Goal: Information Seeking & Learning: Learn about a topic

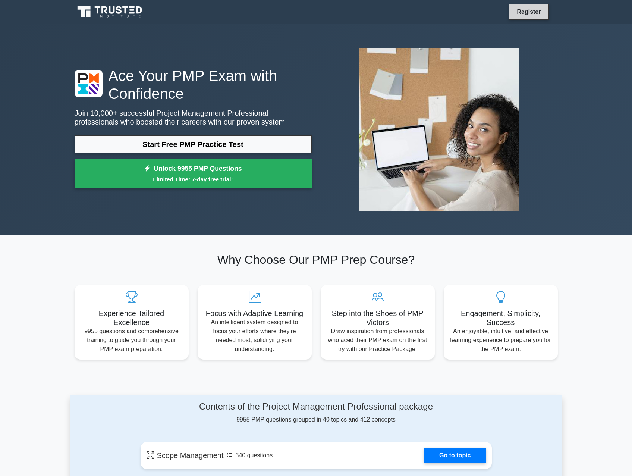
click at [530, 12] on link "Register" at bounding box center [529, 11] width 33 height 9
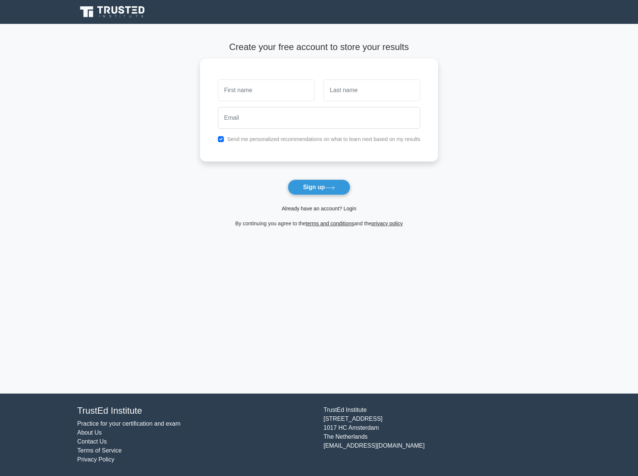
click at [293, 209] on link "Already have an account? Login" at bounding box center [319, 209] width 75 height 6
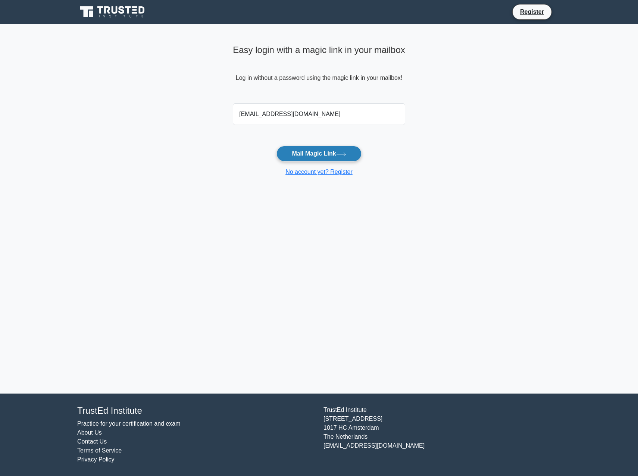
type input "philippe.chaker@gmail.com"
click at [314, 151] on button "Mail Magic Link" at bounding box center [319, 154] width 85 height 16
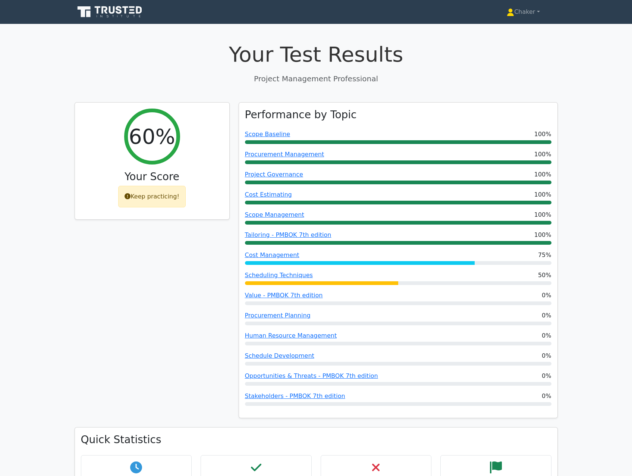
click at [401, 55] on h1 "Your Test Results" at bounding box center [317, 54] width 484 height 25
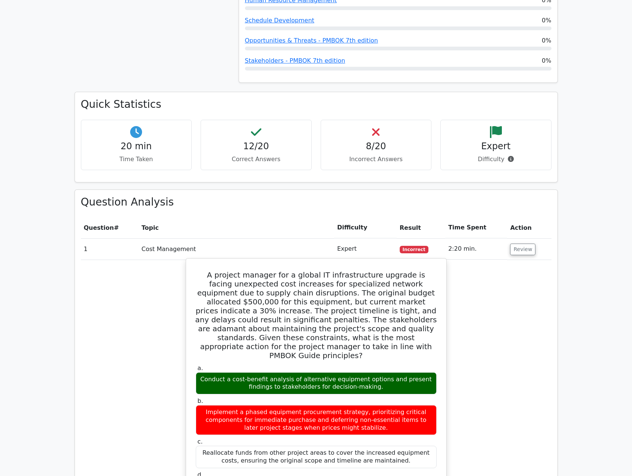
scroll to position [336, 0]
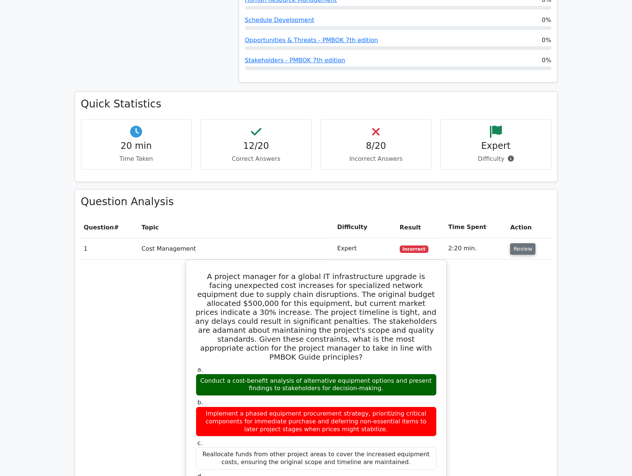
click at [519, 250] on button "Review" at bounding box center [522, 249] width 25 height 12
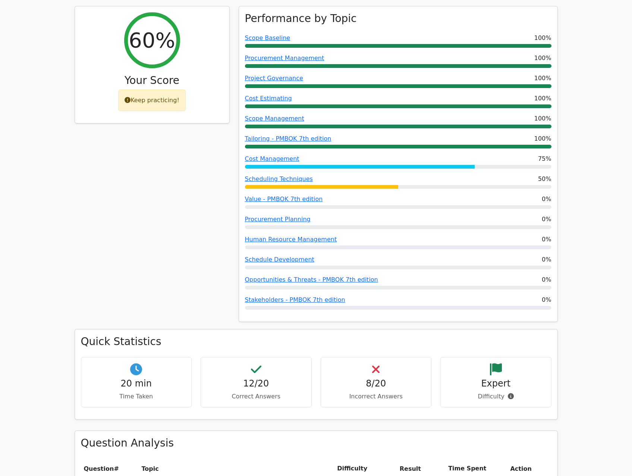
scroll to position [0, 0]
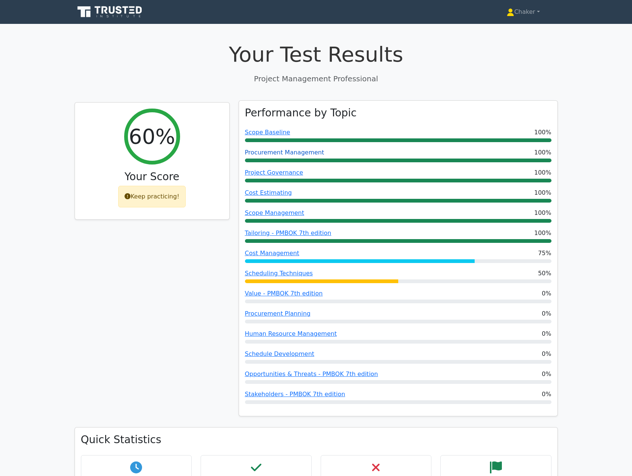
click at [279, 156] on link "Procurement Management" at bounding box center [284, 152] width 79 height 7
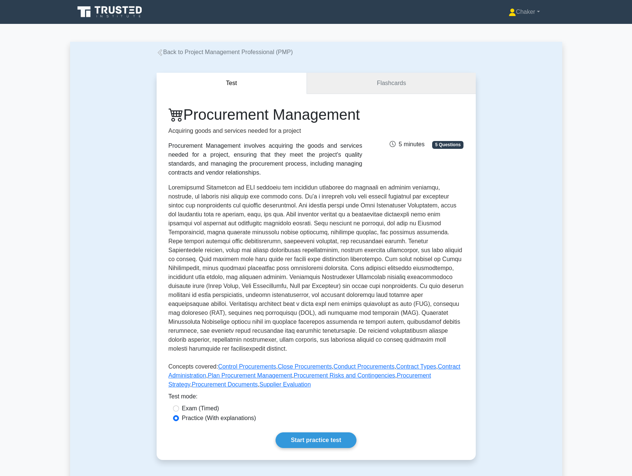
click at [385, 83] on link "Flashcards" at bounding box center [391, 83] width 169 height 21
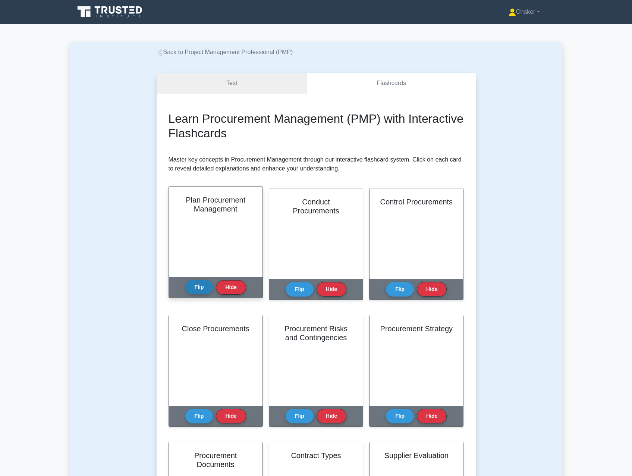
click at [200, 290] on button "Flip" at bounding box center [199, 287] width 28 height 15
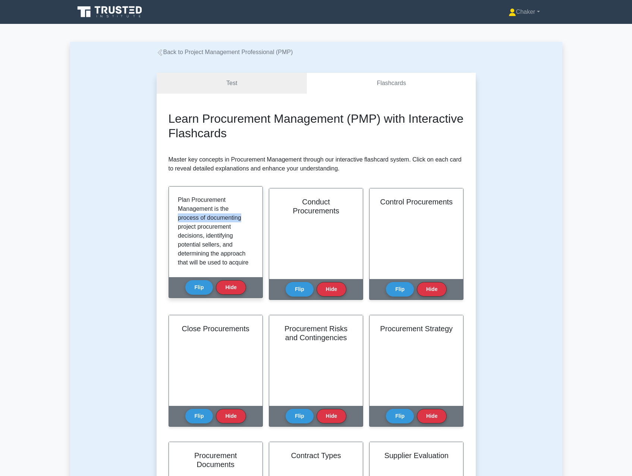
drag, startPoint x: 250, startPoint y: 207, endPoint x: 249, endPoint y: 218, distance: 10.9
click at [249, 218] on div "Plan Procurement Management is the process of documenting project procurement d…" at bounding box center [216, 232] width 76 height 73
drag, startPoint x: 249, startPoint y: 218, endPoint x: 224, endPoint y: 233, distance: 29.8
click at [224, 233] on p "Plan Procurement Management is the process of documenting project procurement d…" at bounding box center [214, 299] width 73 height 206
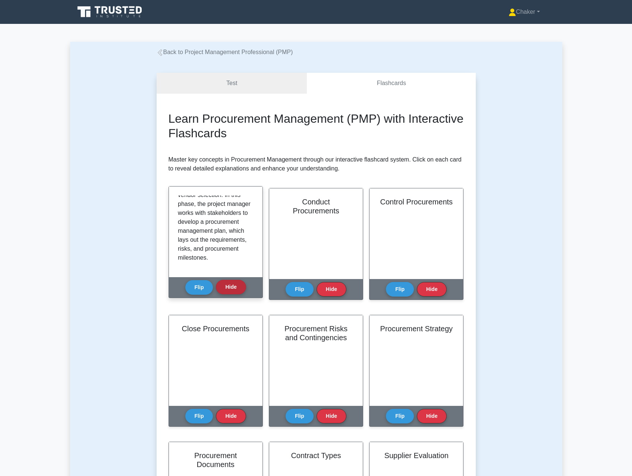
click at [221, 285] on button "Hide" at bounding box center [231, 287] width 30 height 15
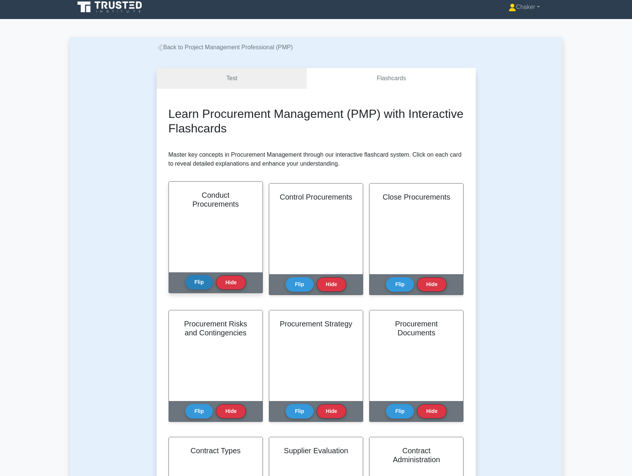
scroll to position [0, 0]
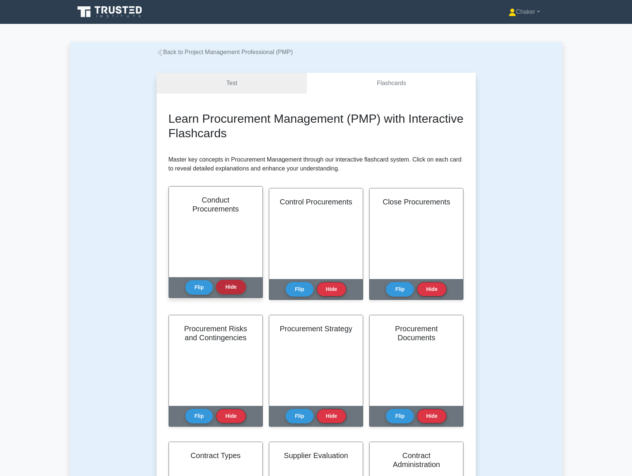
click at [234, 291] on button "Hide" at bounding box center [231, 287] width 30 height 15
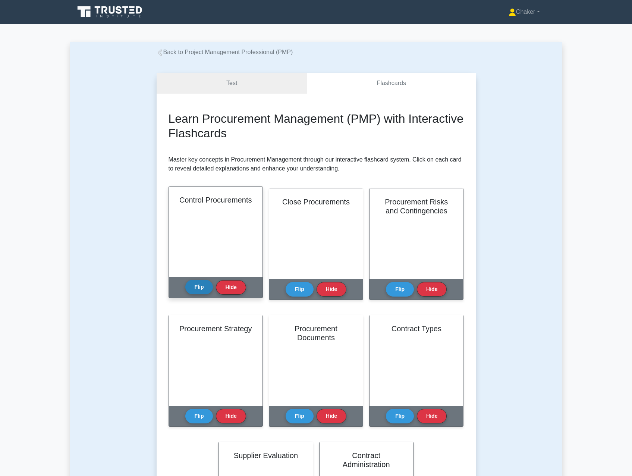
click at [197, 287] on button "Flip" at bounding box center [199, 287] width 28 height 15
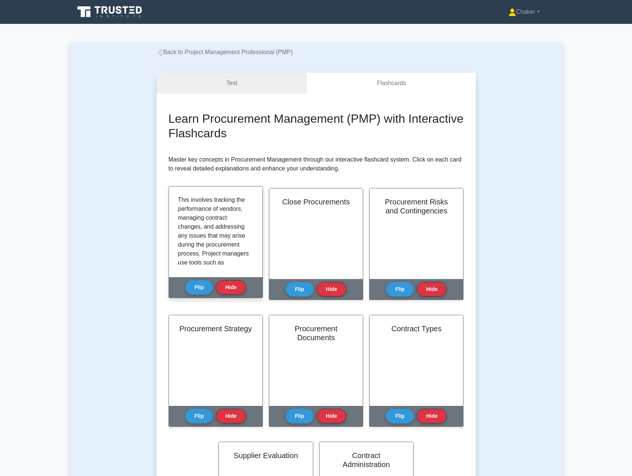
scroll to position [64, 0]
